Goal: Information Seeking & Learning: Learn about a topic

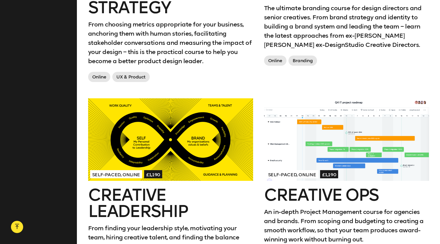
scroll to position [537, 0]
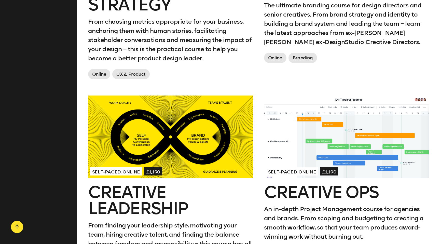
click at [184, 139] on div at bounding box center [170, 136] width 165 height 82
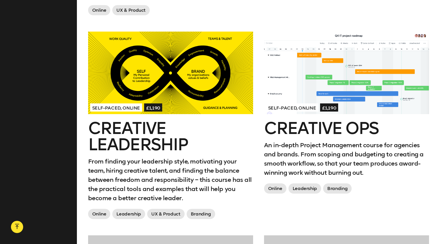
scroll to position [632, 0]
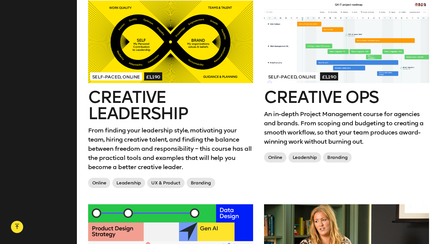
click at [142, 105] on h2 "Creative Leadership" at bounding box center [170, 105] width 165 height 33
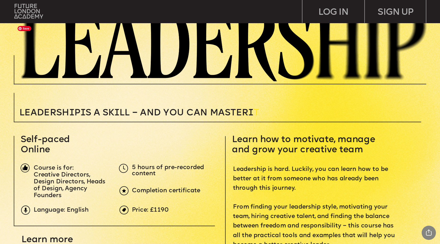
scroll to position [111, 0]
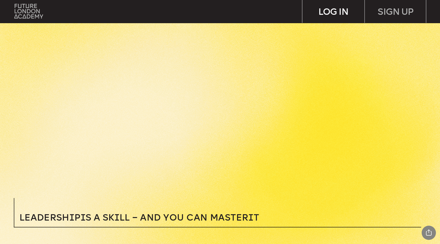
click at [343, 12] on div "LOG IN" at bounding box center [333, 11] width 62 height 23
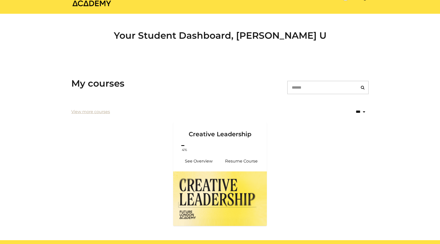
scroll to position [50, 0]
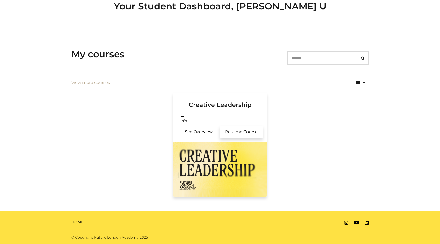
click at [237, 131] on link "Resume Course" at bounding box center [241, 132] width 43 height 12
